Goal: Task Accomplishment & Management: Manage account settings

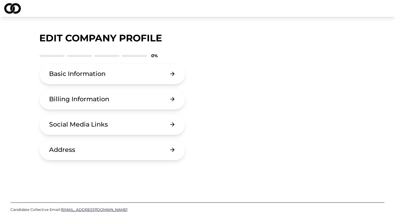
click at [14, 10] on img at bounding box center [12, 8] width 17 height 11
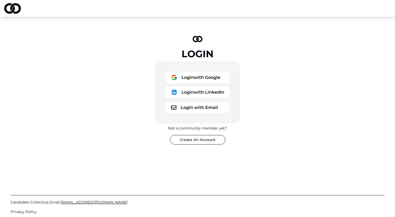
click at [209, 82] on button "Login with Google" at bounding box center [198, 78] width 64 height 12
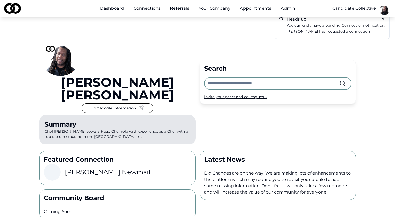
click at [383, 19] on icon at bounding box center [383, 19] width 4 height 4
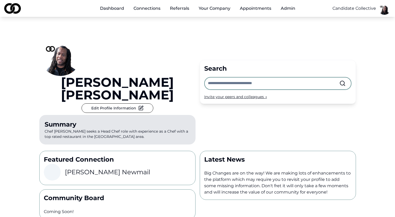
click at [142, 104] on button "Edit Profile Information" at bounding box center [118, 109] width 72 height 10
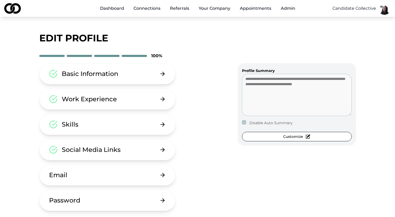
click at [152, 71] on button "Basic Information" at bounding box center [107, 73] width 137 height 21
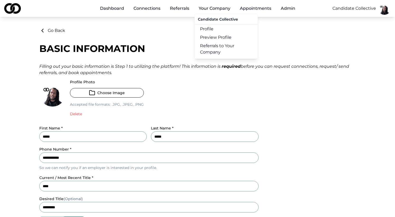
click at [210, 30] on link "Profile" at bounding box center [226, 29] width 63 height 8
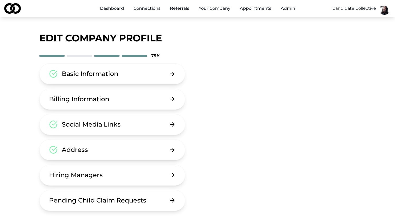
click at [141, 70] on button "Basic Information" at bounding box center [112, 73] width 146 height 21
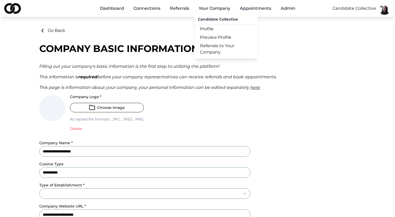
click at [201, 9] on button "Your Company" at bounding box center [215, 8] width 40 height 11
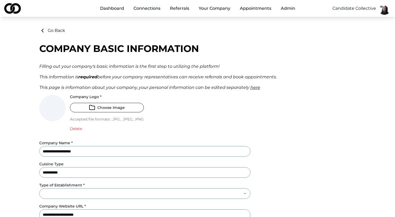
click at [201, 9] on button "Your Company" at bounding box center [215, 8] width 40 height 11
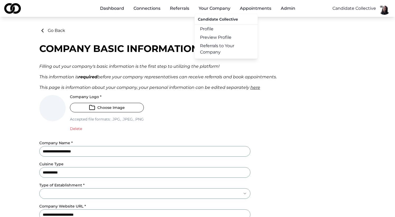
click at [206, 29] on link "Profile" at bounding box center [226, 29] width 63 height 8
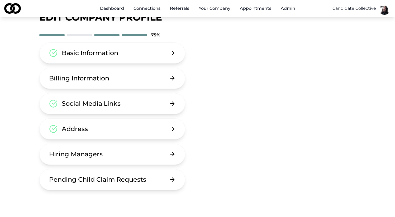
scroll to position [21, 0]
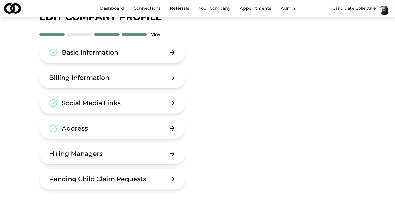
click at [122, 132] on button "Address" at bounding box center [112, 128] width 146 height 21
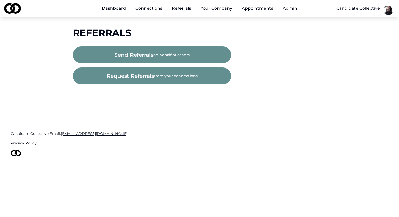
click at [391, 9] on html "Dashboard Connections Referrals Your Company Appointments Admin Candidate Colle…" at bounding box center [199, 108] width 399 height 217
click at [375, 37] on div "Edit Profile" at bounding box center [402, 36] width 101 height 8
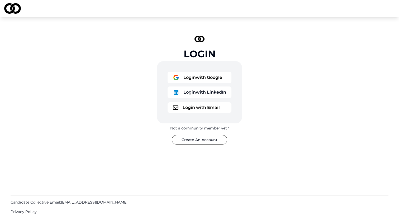
click at [196, 80] on button "Login with Google" at bounding box center [200, 78] width 64 height 12
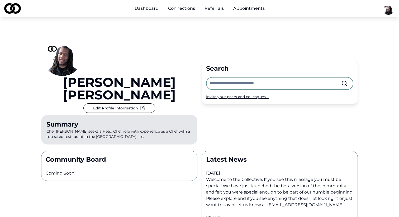
click at [393, 10] on html "Dashboard Connections Referrals Appointments Basim Newby Edit Profile Informati…" at bounding box center [199, 108] width 399 height 217
click at [375, 33] on div "Edit Profile" at bounding box center [401, 36] width 101 height 8
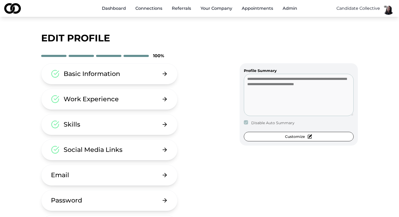
click at [117, 68] on button "Basic Information" at bounding box center [109, 73] width 137 height 21
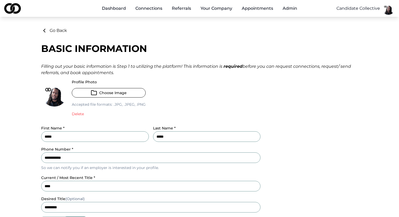
click at [112, 12] on link "Dashboard" at bounding box center [114, 8] width 32 height 11
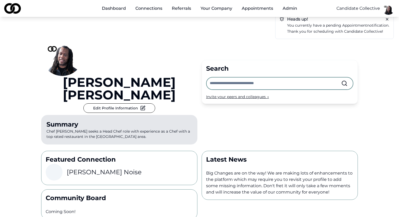
click at [328, 27] on p "You currently have a pending appointment notification." at bounding box center [338, 25] width 102 height 6
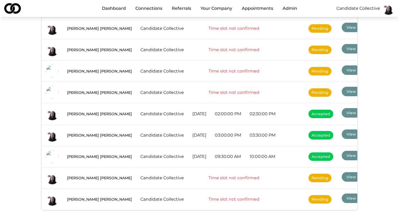
scroll to position [66, 0]
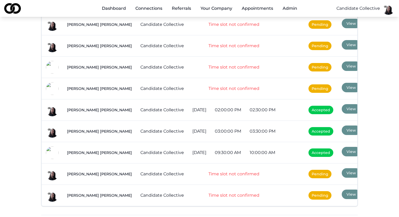
click at [349, 110] on button "View" at bounding box center [351, 109] width 19 height 10
